Goal: Navigation & Orientation: Find specific page/section

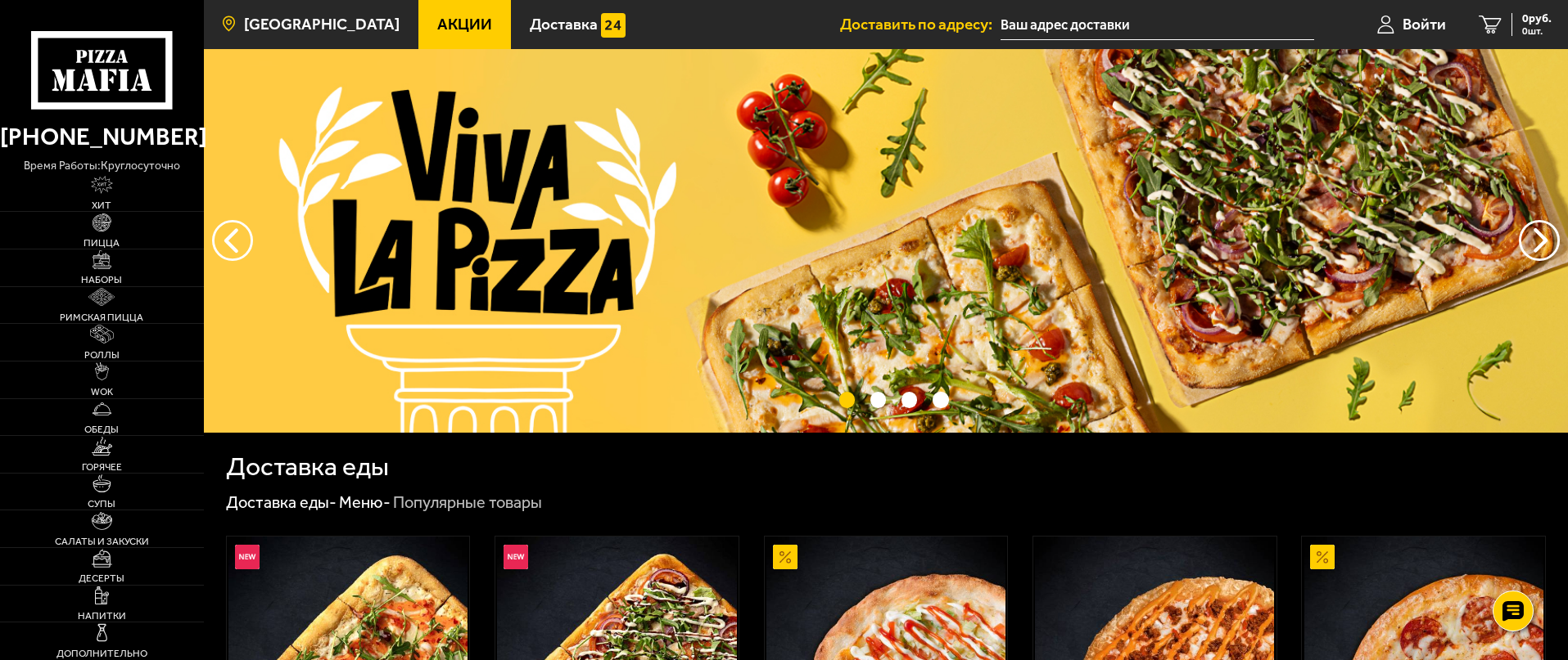
click at [305, 21] on span "[GEOGRAPHIC_DATA]" at bounding box center [321, 24] width 156 height 16
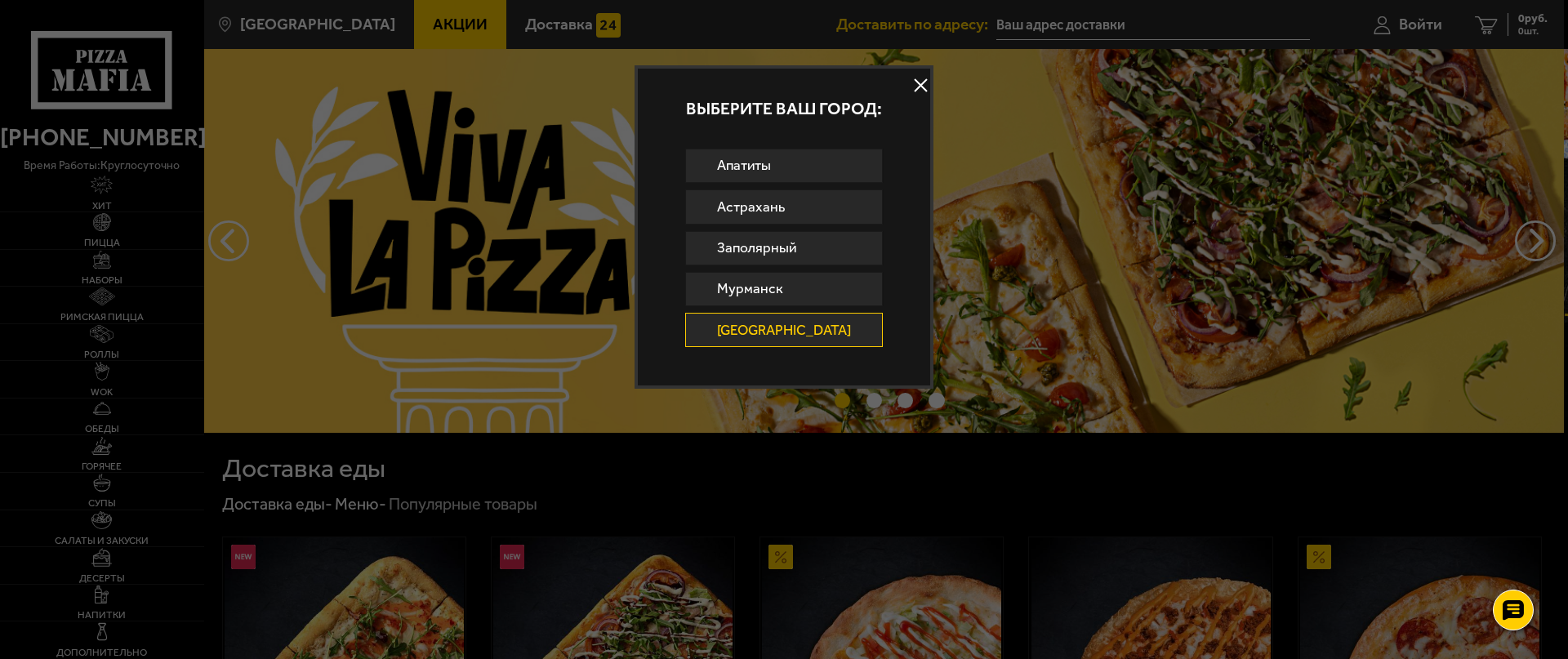
click at [918, 77] on button at bounding box center [921, 85] width 25 height 25
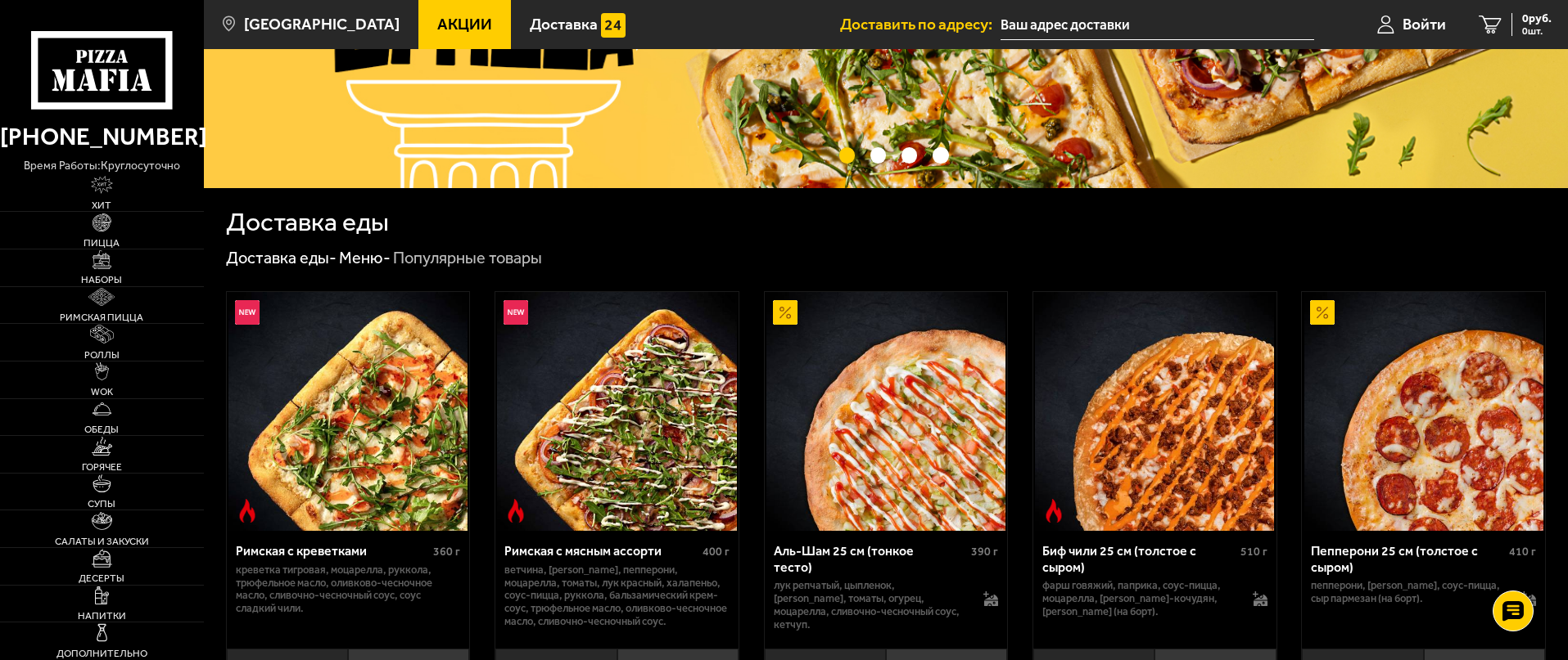
scroll to position [245, 0]
click at [529, 17] on span "Доставка" at bounding box center [563, 24] width 68 height 16
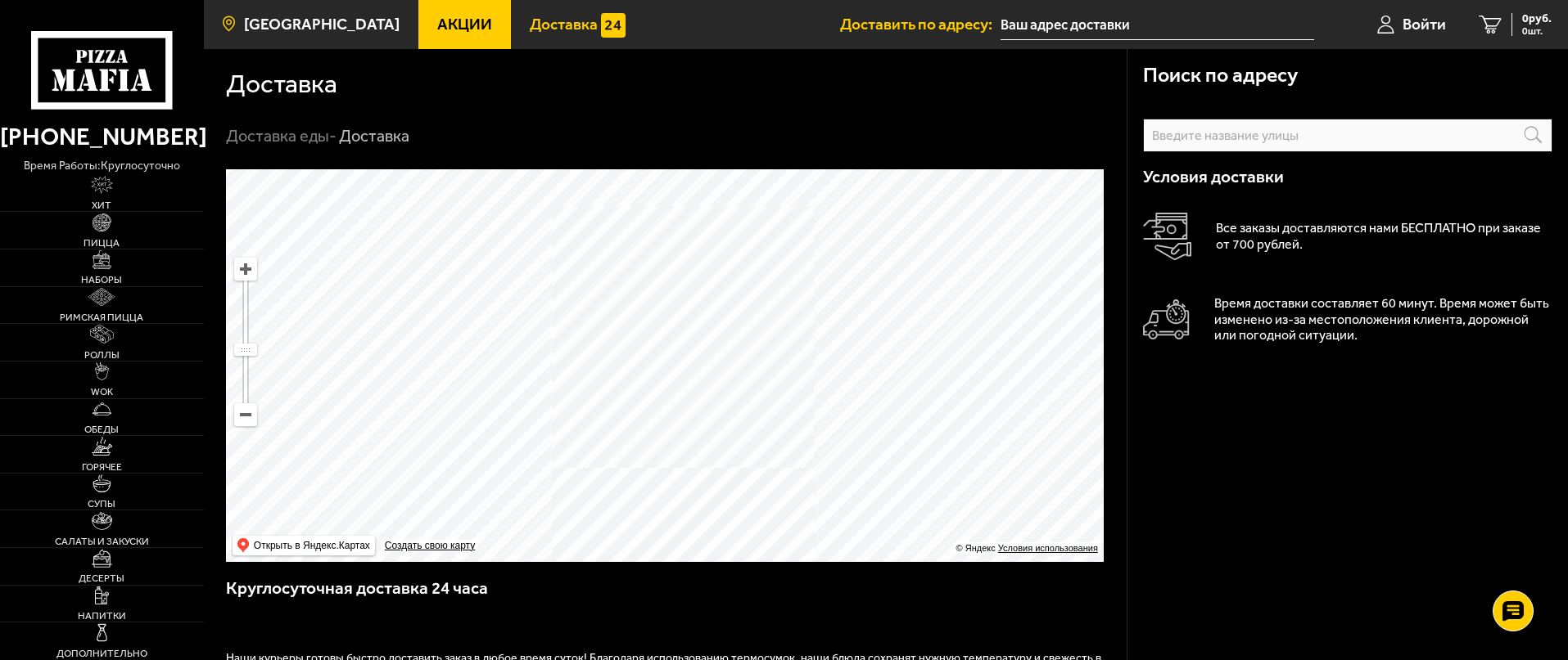
click at [295, 0] on link "[GEOGRAPHIC_DATA]" at bounding box center [311, 25] width 214 height 49
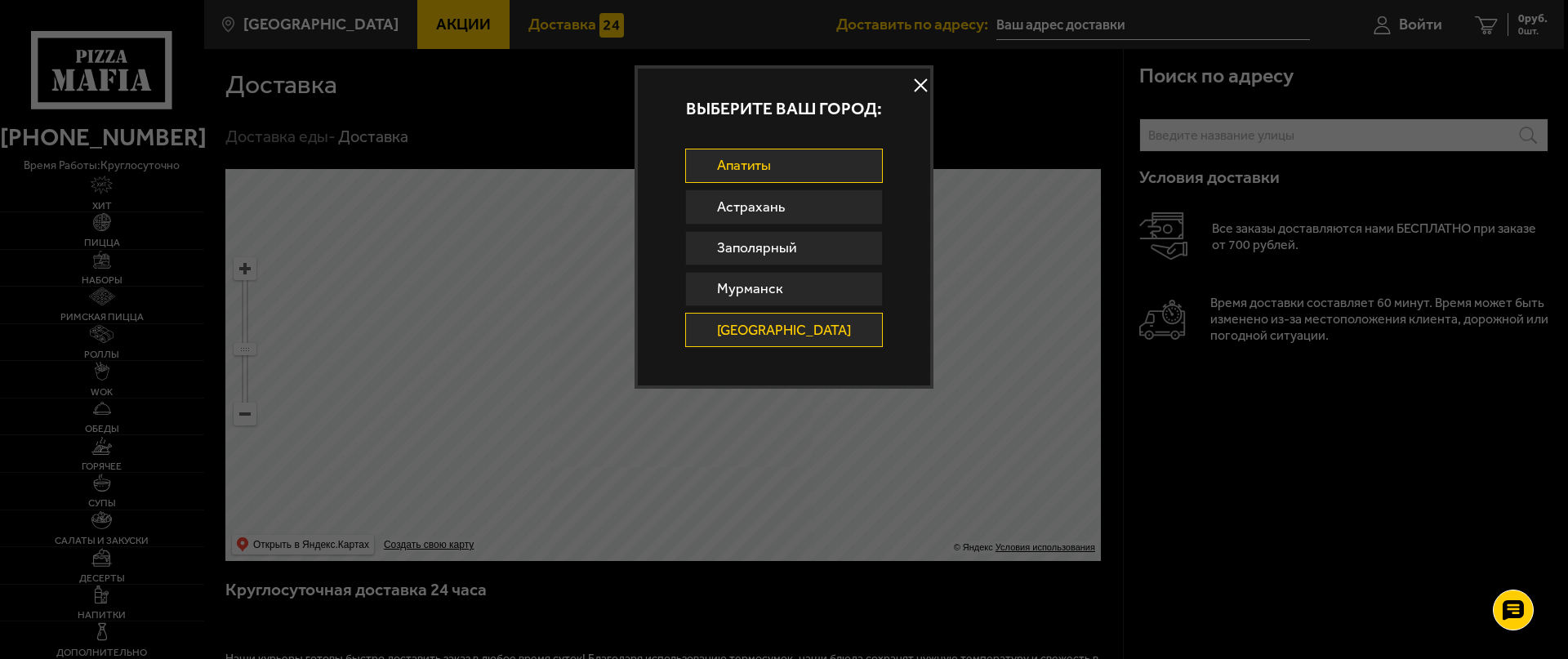
click at [780, 180] on link "Апатиты" at bounding box center [784, 166] width 198 height 35
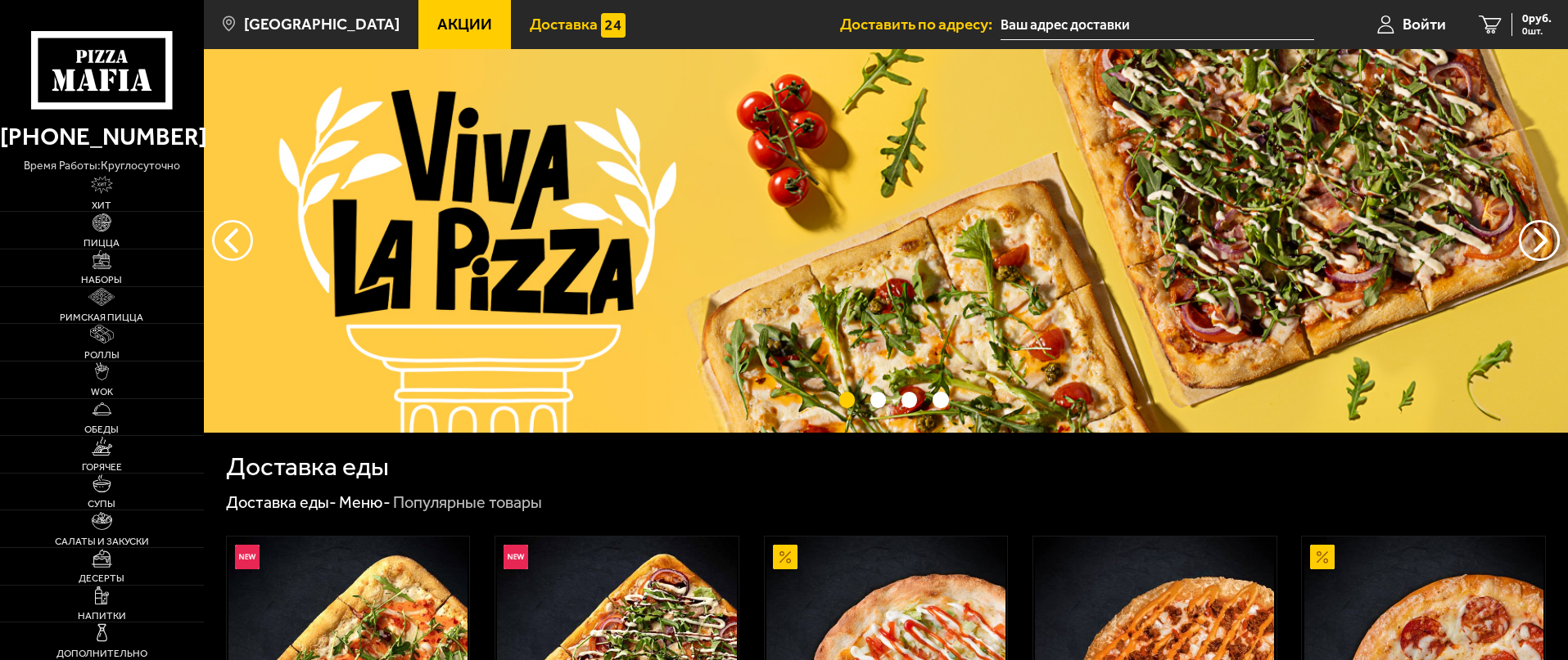
click at [537, 16] on span "Доставка" at bounding box center [563, 24] width 68 height 16
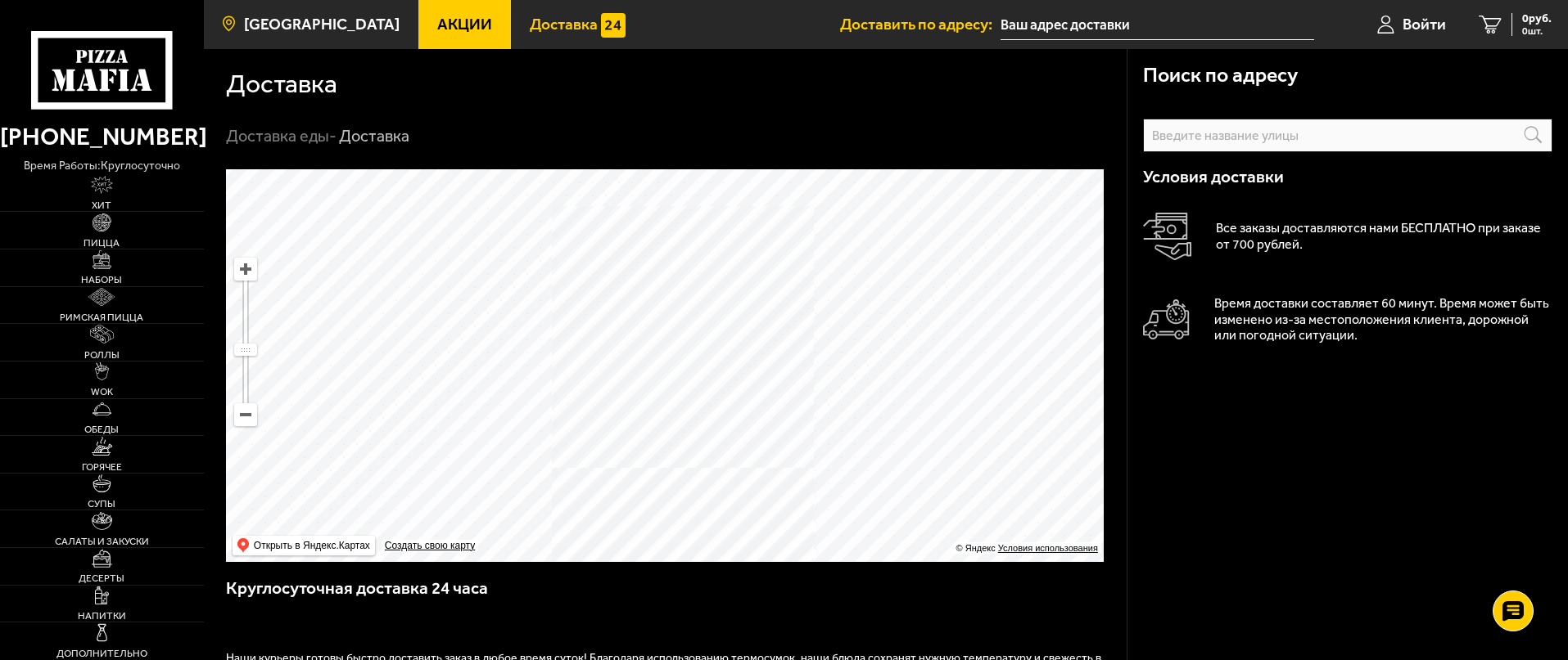
click at [312, 27] on span "[GEOGRAPHIC_DATA]" at bounding box center [321, 24] width 156 height 16
